Goal: Task Accomplishment & Management: Use online tool/utility

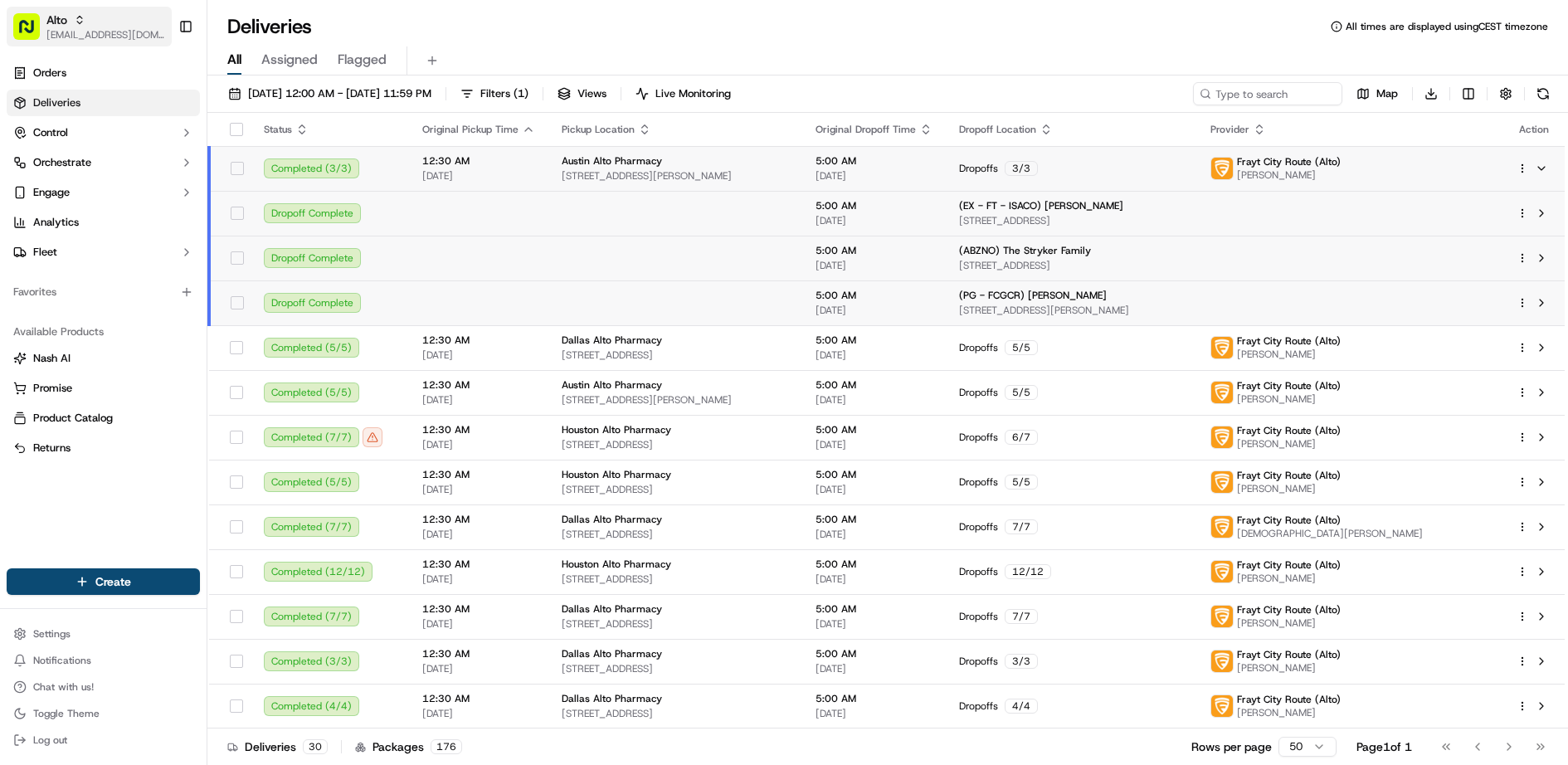
click at [30, 35] on rect "button" at bounding box center [26, 26] width 27 height 27
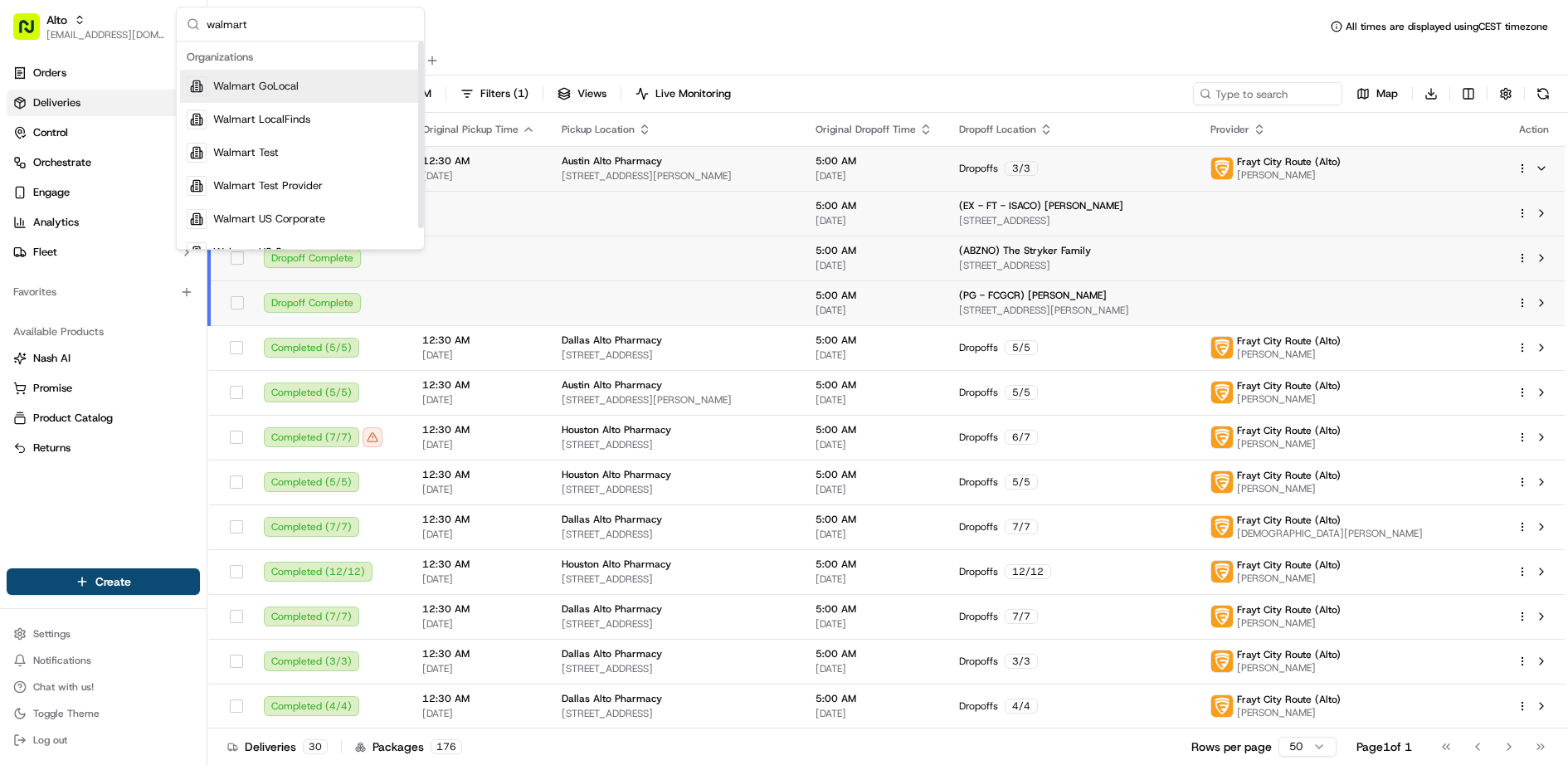
scroll to position [23, 0]
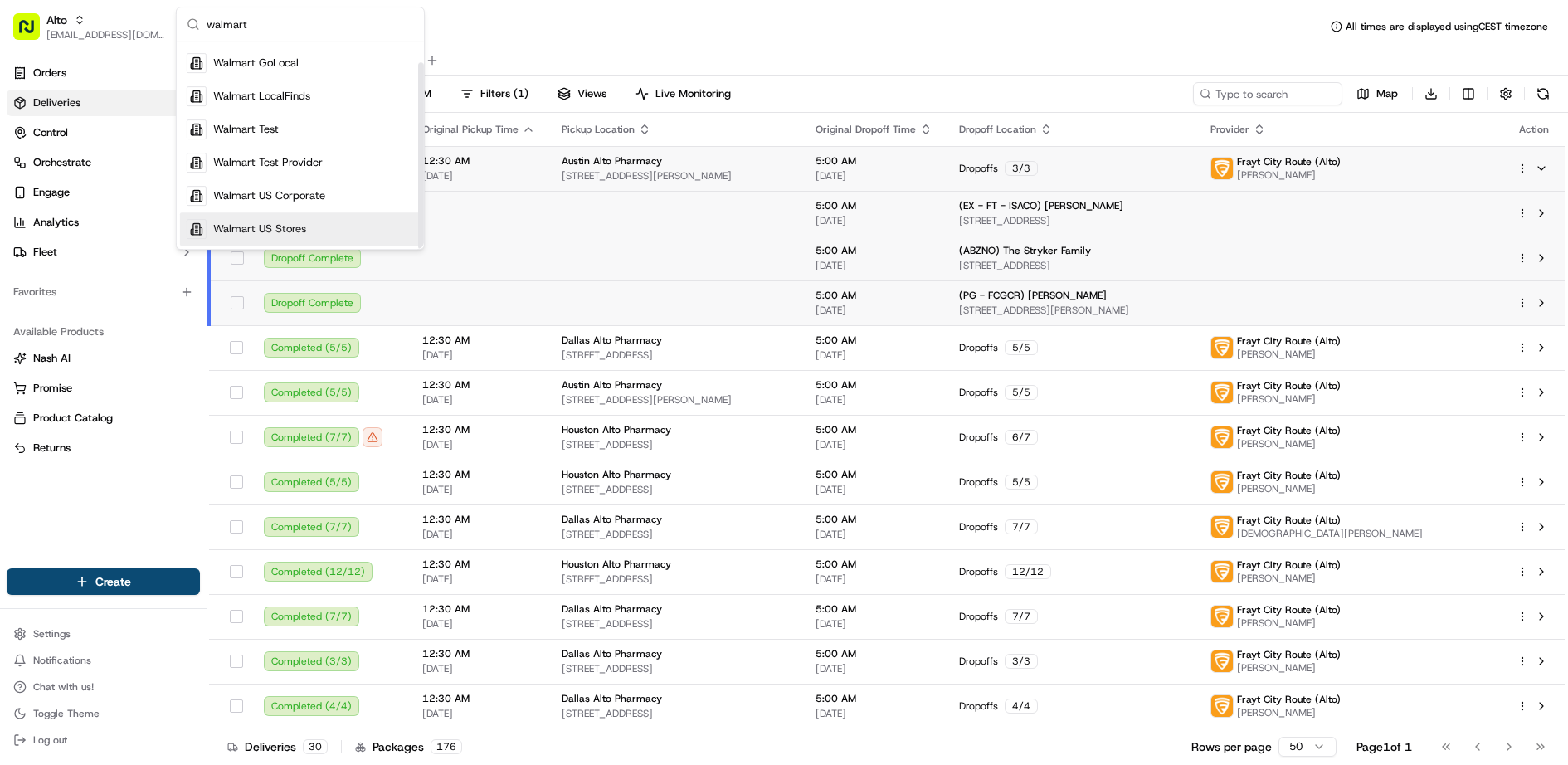
type input "walmart"
click at [298, 219] on div "Walmart US Stores" at bounding box center [300, 229] width 240 height 33
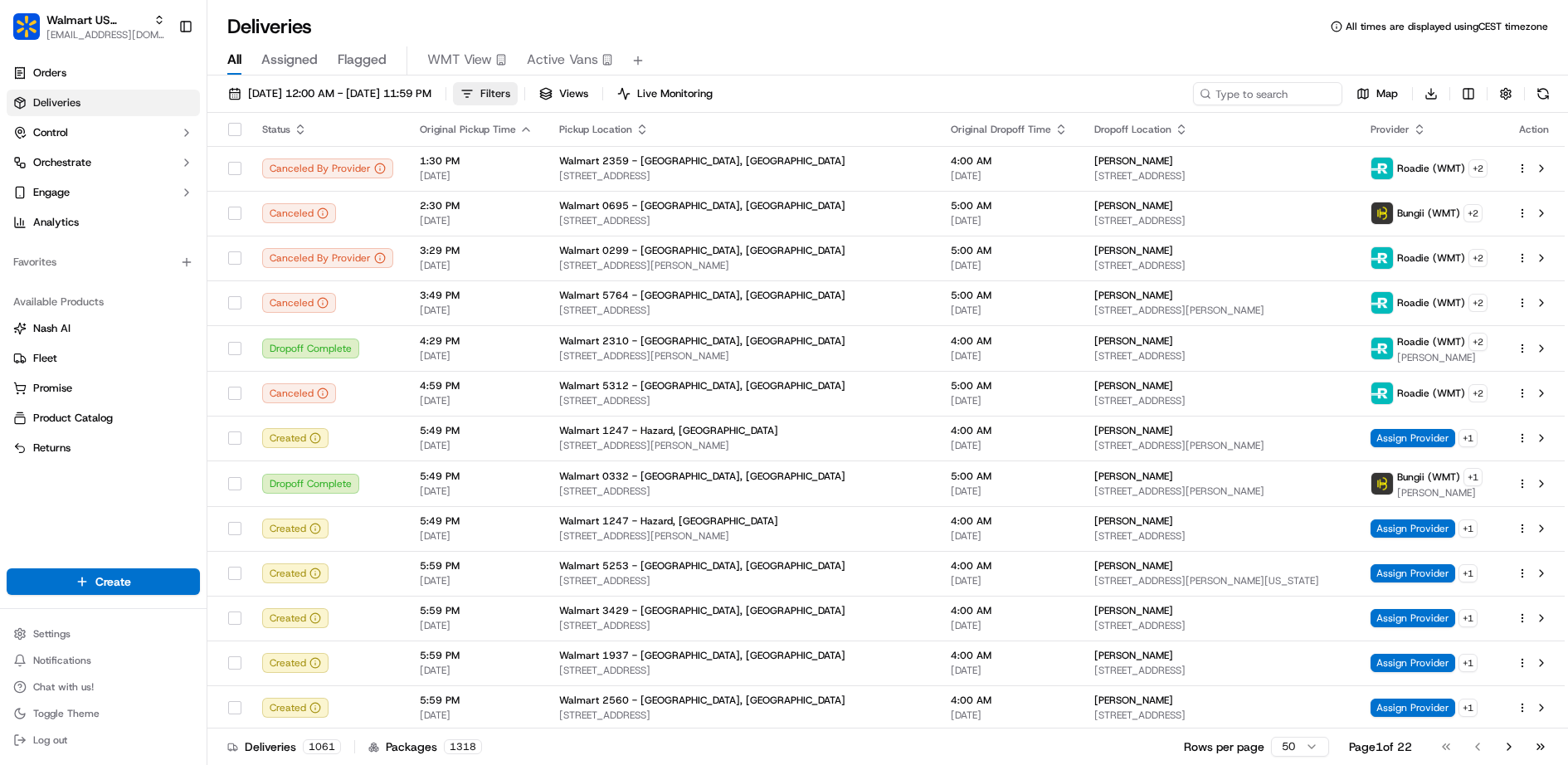
click at [510, 96] on span "Filters" at bounding box center [495, 93] width 30 height 15
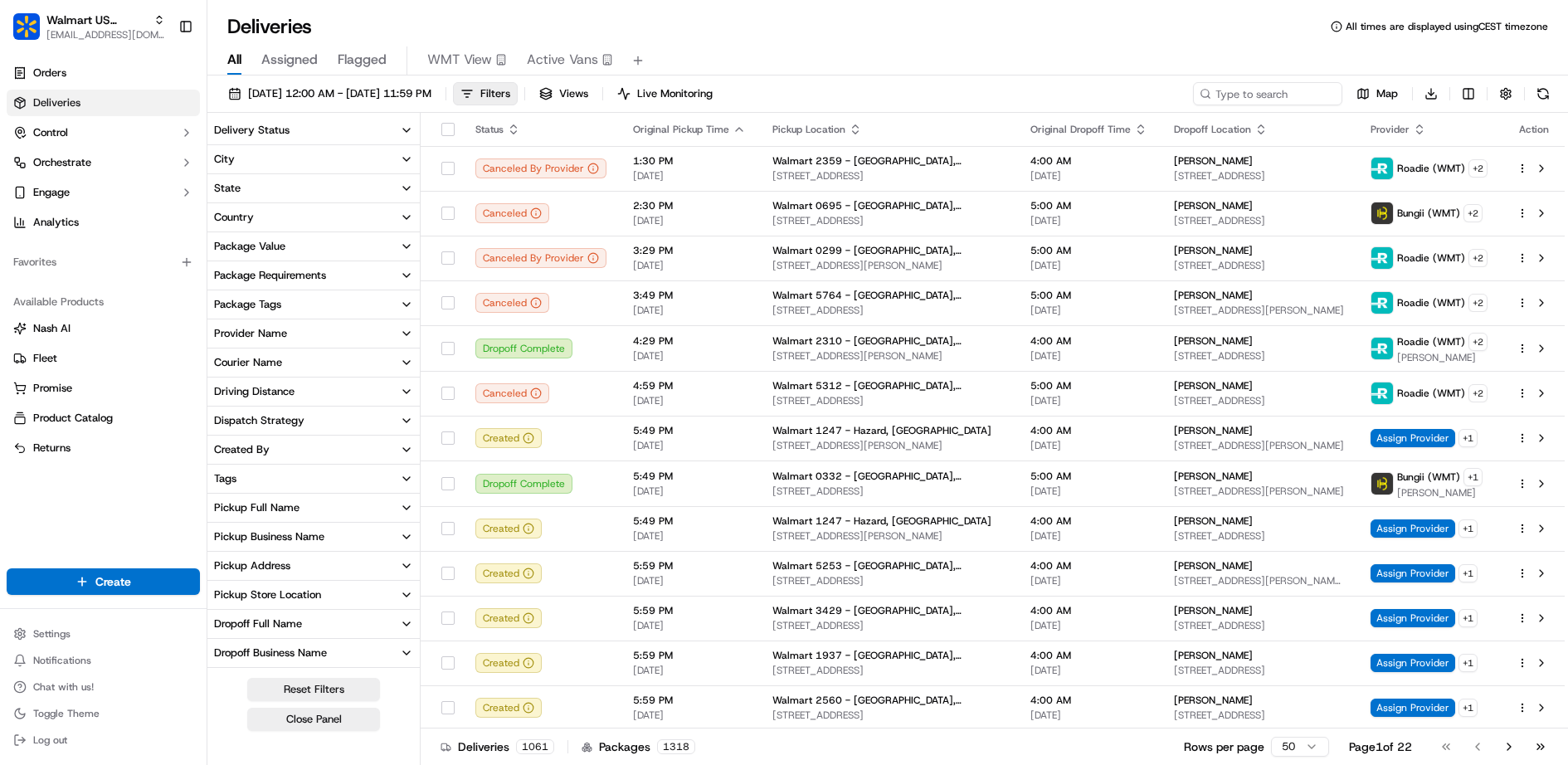
scroll to position [196, 0]
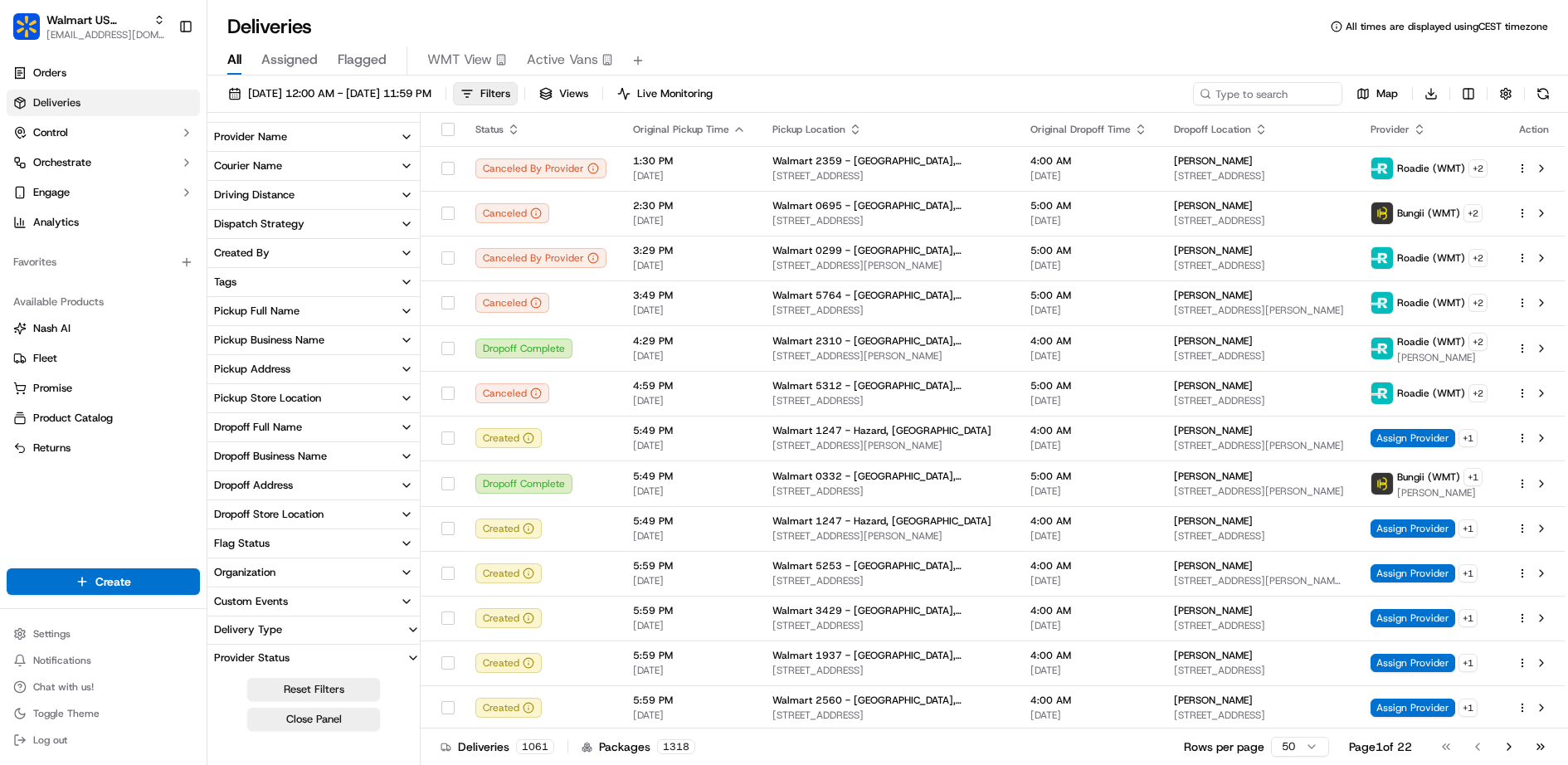
click at [317, 619] on button "Delivery Type" at bounding box center [314, 630] width 213 height 27
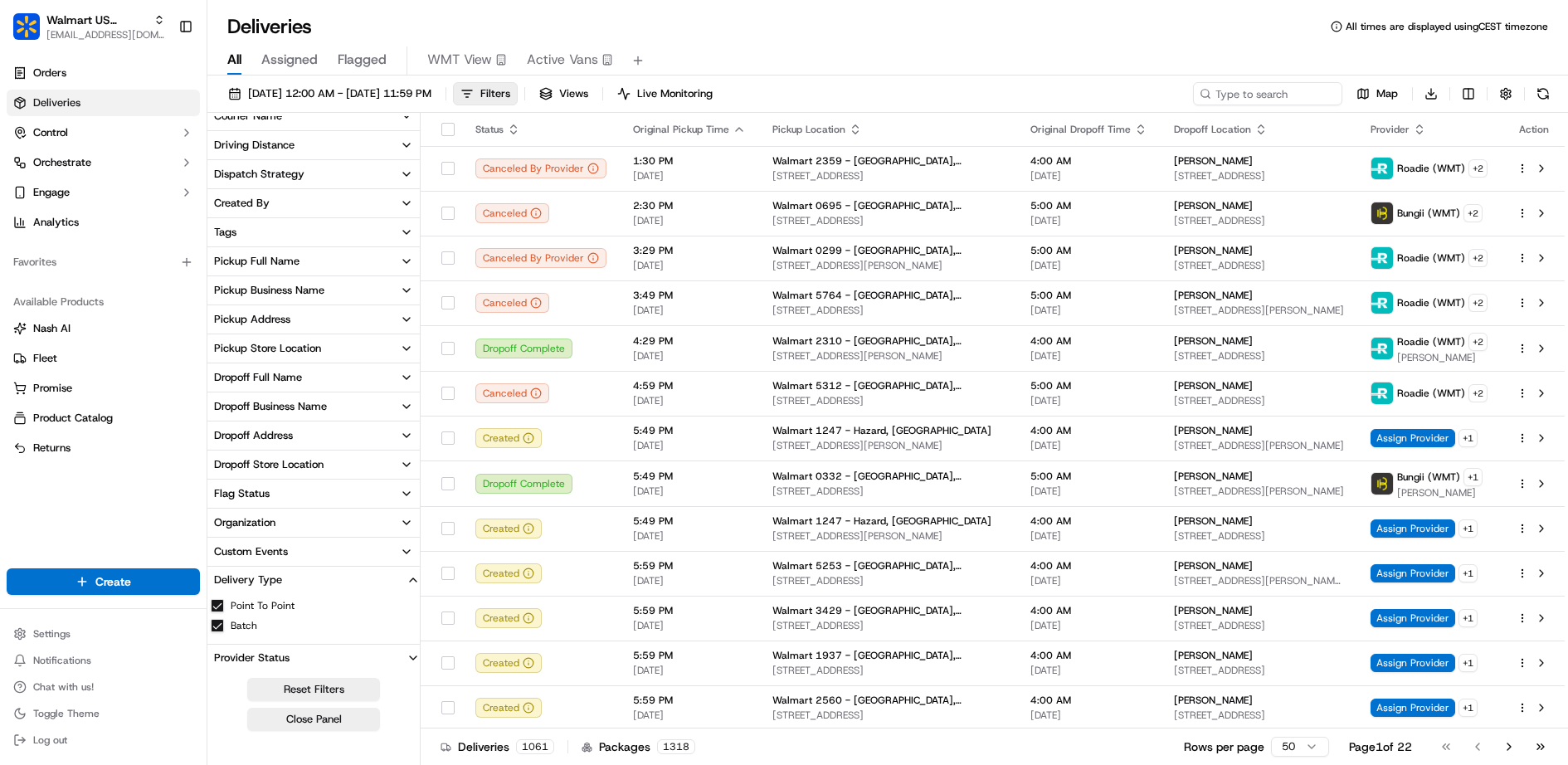
click at [226, 608] on div "Point To Point" at bounding box center [314, 606] width 213 height 16
click at [222, 605] on button "Point To Point" at bounding box center [217, 605] width 13 height 13
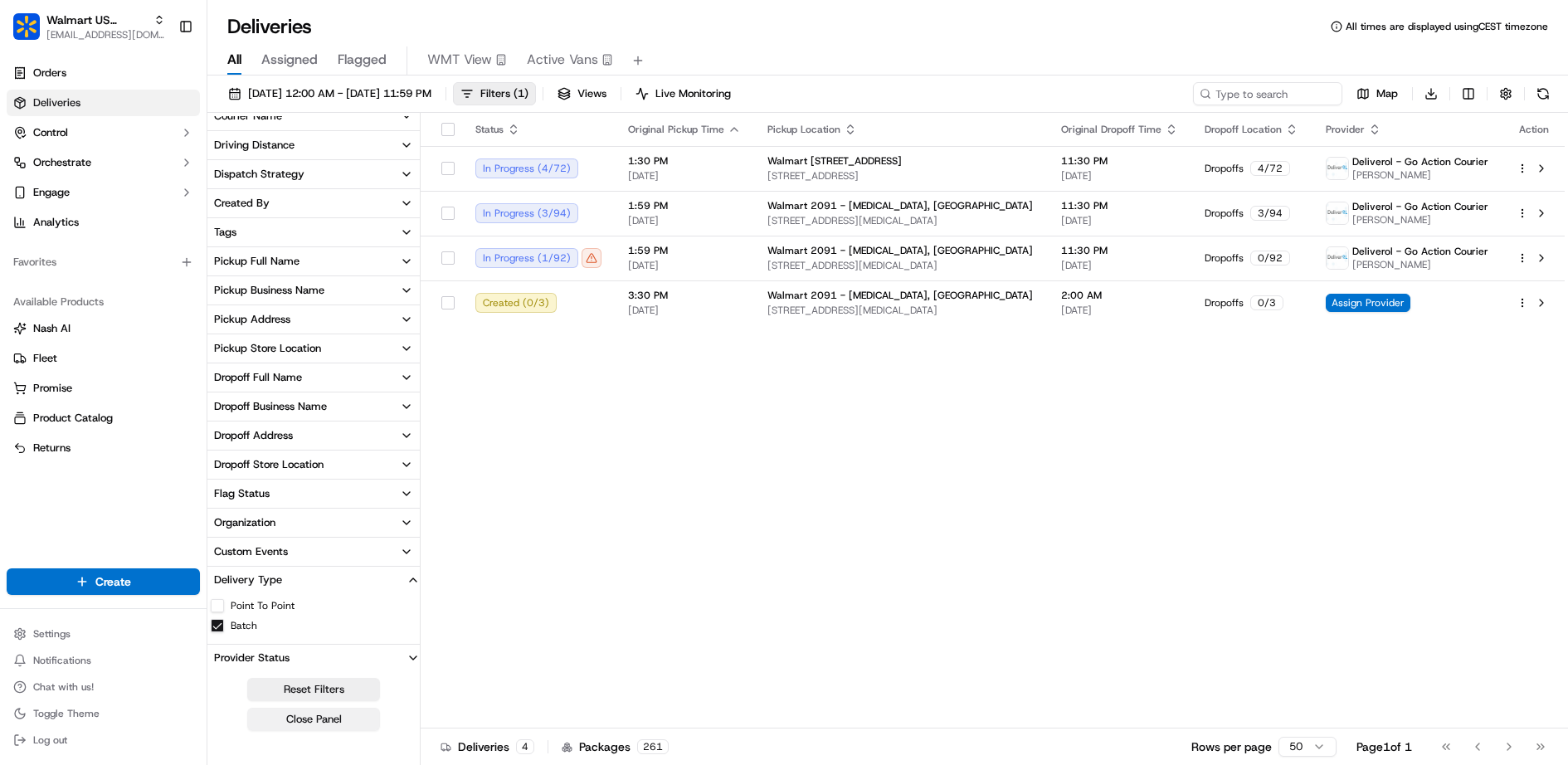
click at [342, 713] on button "Close Panel" at bounding box center [313, 719] width 132 height 23
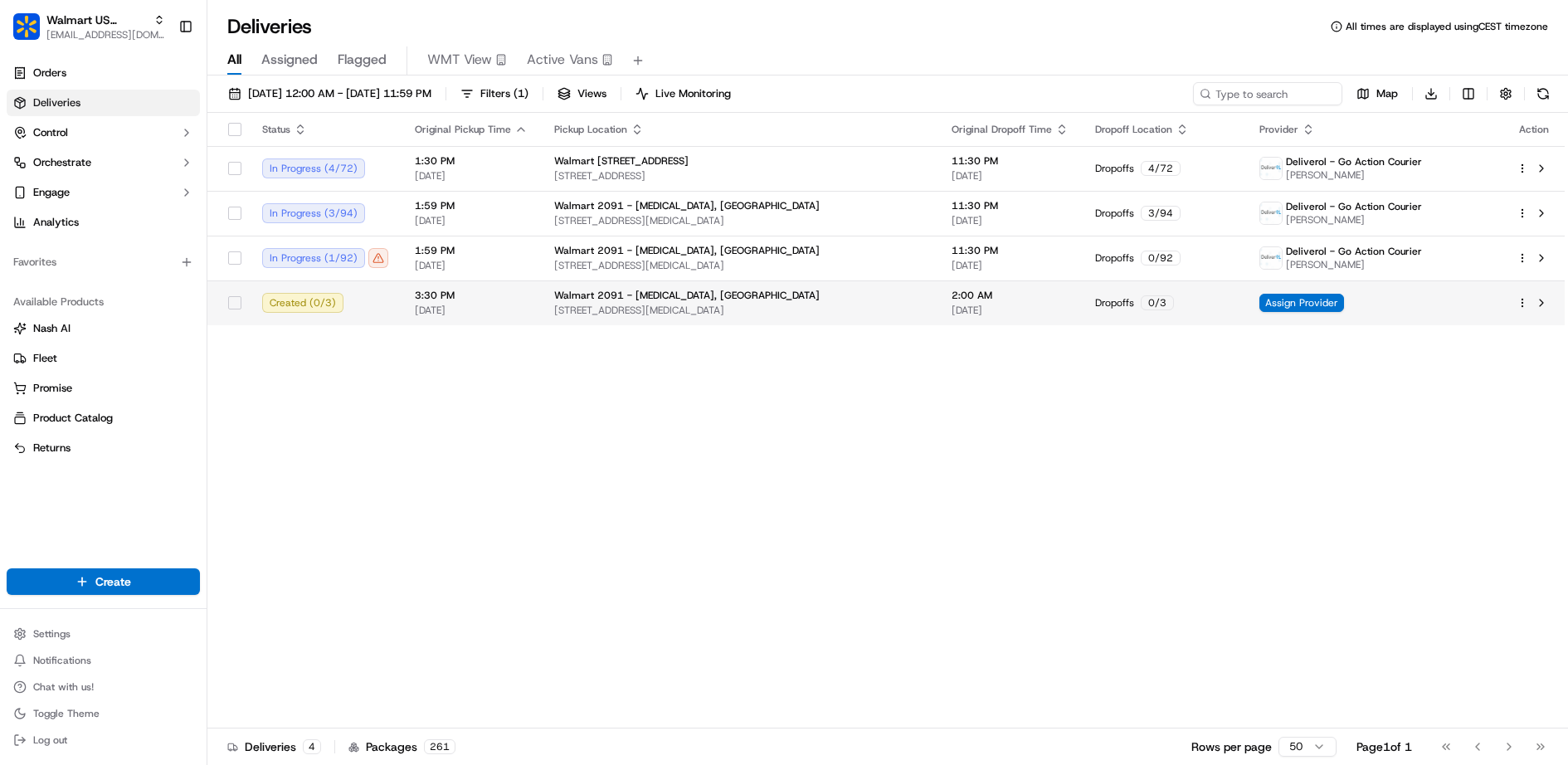
click at [1520, 304] on html "Walmart US Stores [EMAIL_ADDRESS][DOMAIN_NAME] Toggle Sidebar Orders Deliveries…" at bounding box center [784, 382] width 1568 height 765
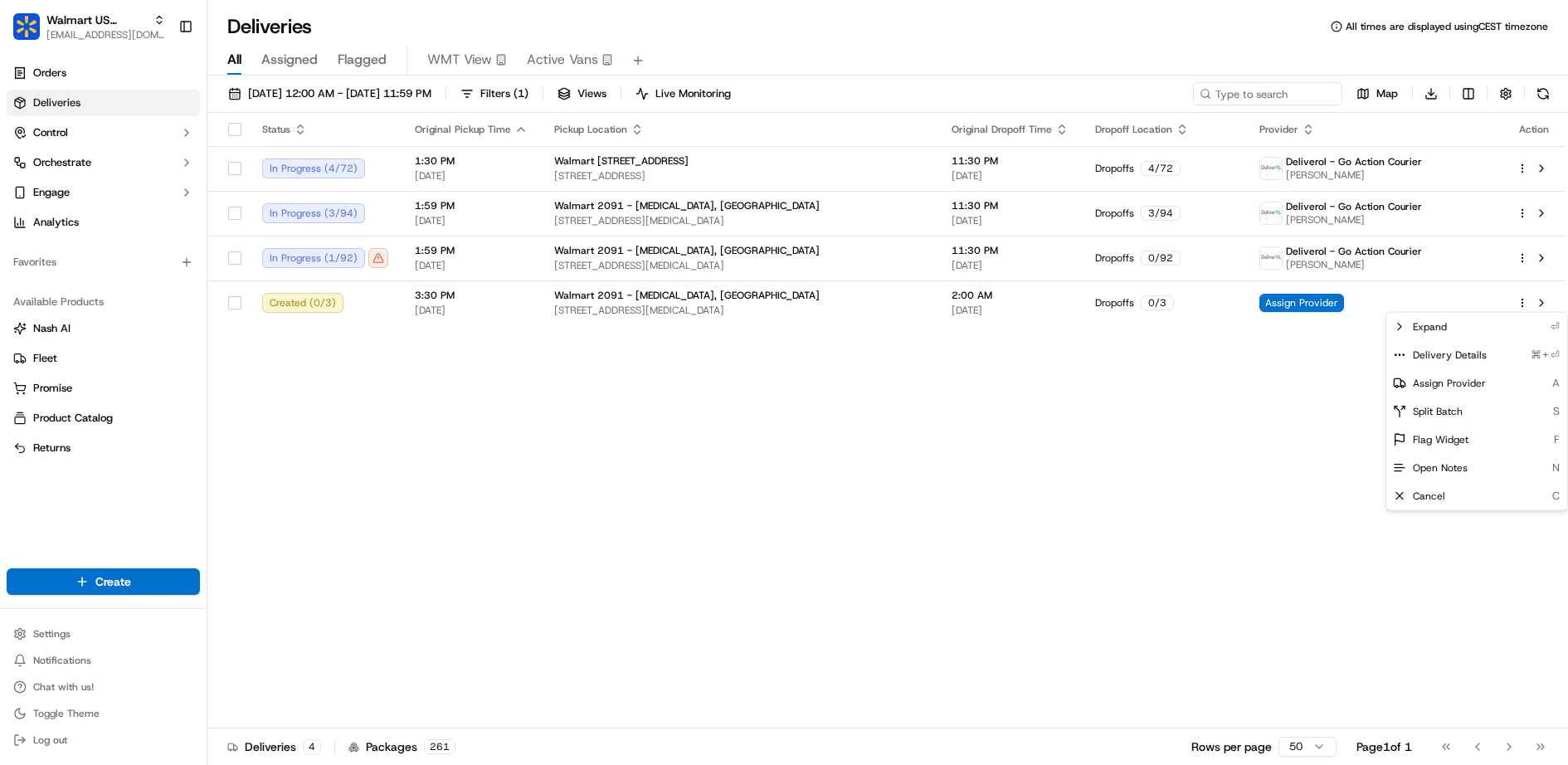
click at [1521, 255] on html "Walmart US Stores [EMAIL_ADDRESS][DOMAIN_NAME] Toggle Sidebar Orders Deliveries…" at bounding box center [784, 382] width 1568 height 765
click at [1265, 467] on html "Walmart US Stores [EMAIL_ADDRESS][DOMAIN_NAME] Toggle Sidebar Orders Deliveries…" at bounding box center [784, 382] width 1568 height 765
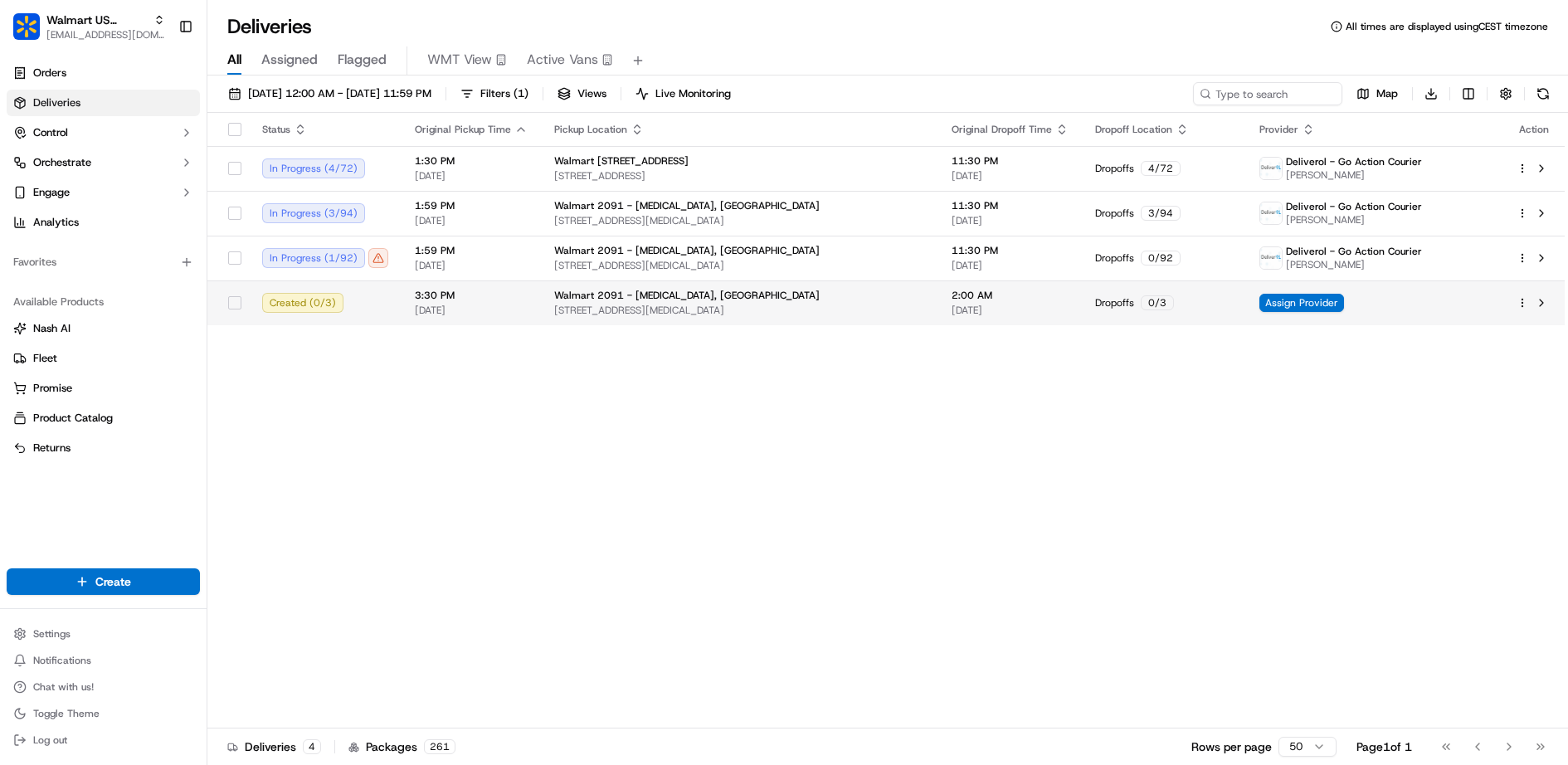
click at [1525, 301] on html "Walmart US Stores [EMAIL_ADDRESS][DOMAIN_NAME] Toggle Sidebar Orders Deliveries…" at bounding box center [784, 382] width 1568 height 765
